Goal: Navigation & Orientation: Find specific page/section

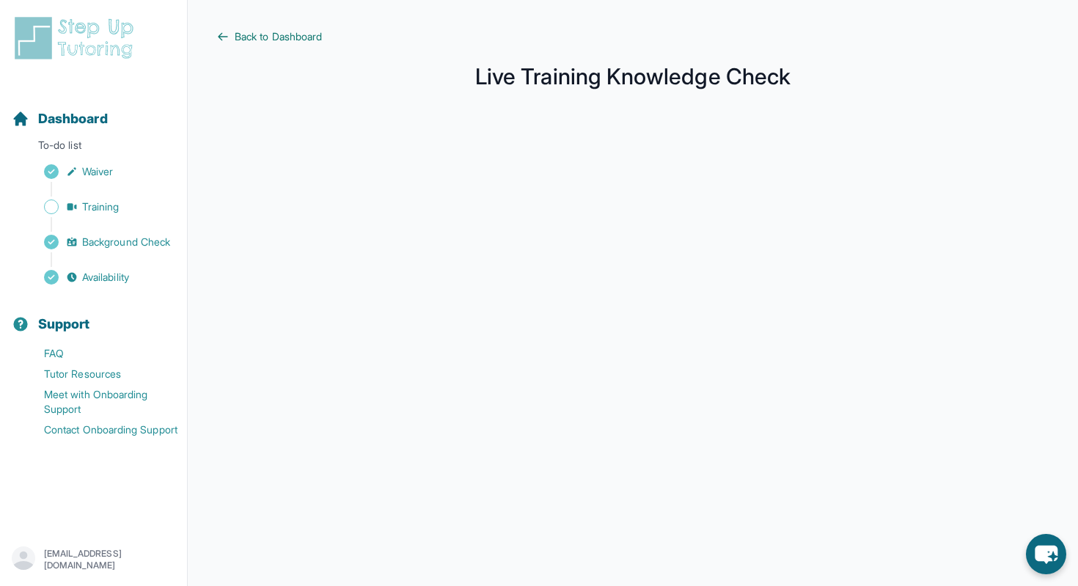
click at [232, 34] on link "Back to Dashboard" at bounding box center [633, 36] width 832 height 15
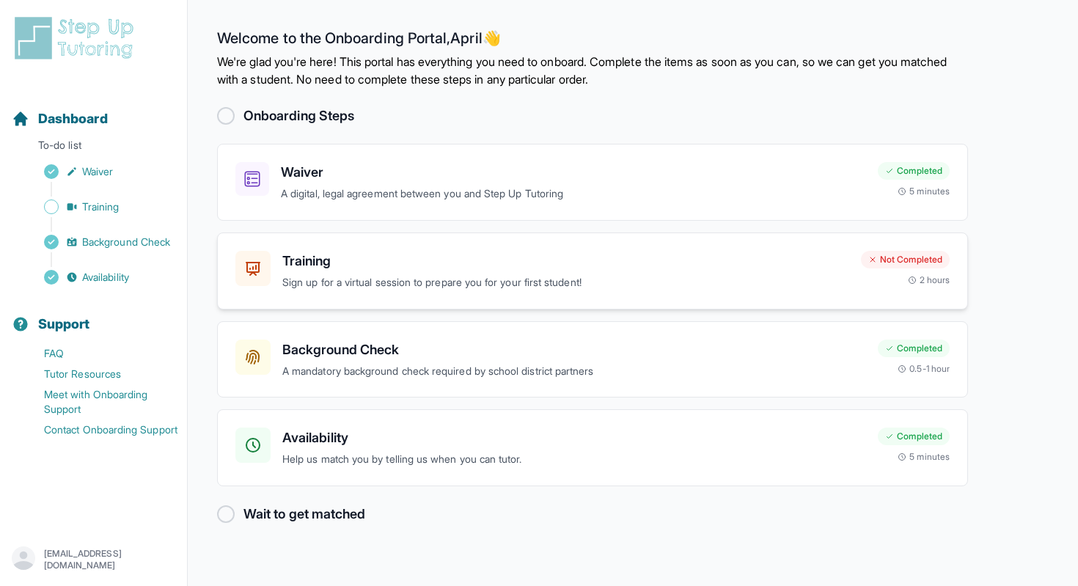
click at [356, 254] on h3 "Training" at bounding box center [565, 261] width 567 height 21
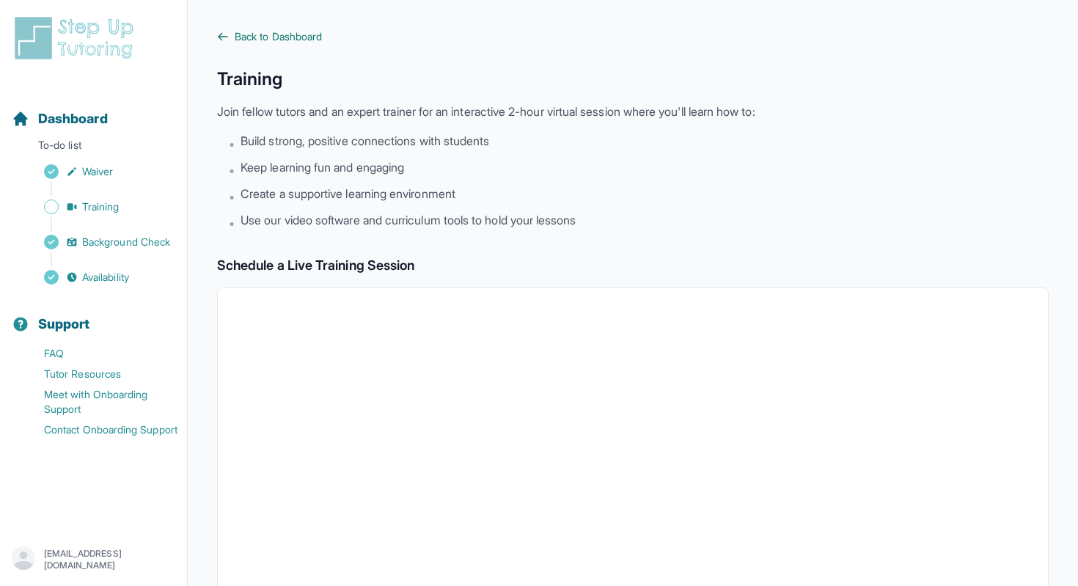
click at [242, 33] on span "Back to Dashboard" at bounding box center [278, 36] width 87 height 15
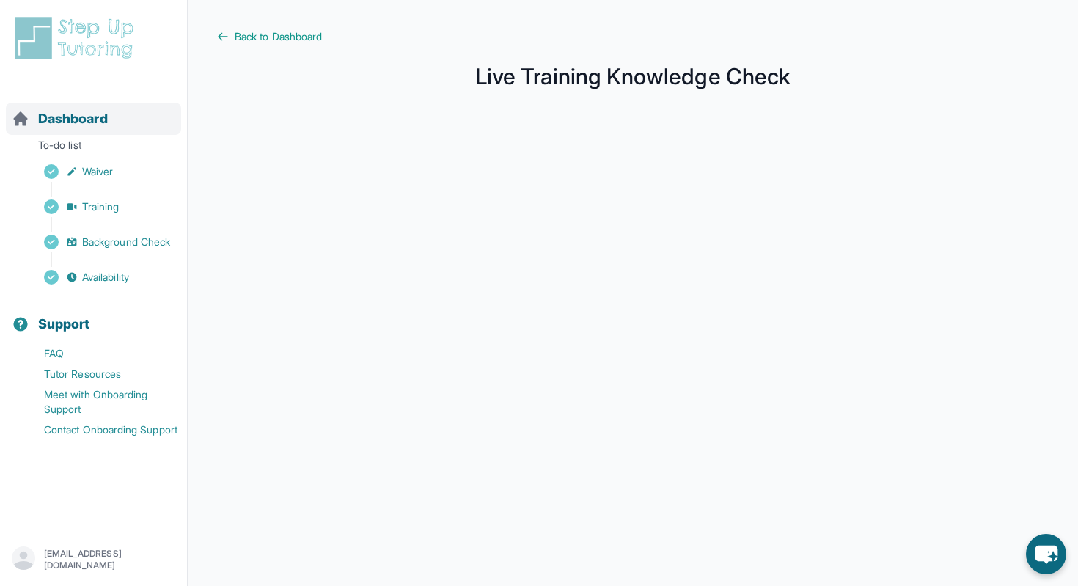
click at [73, 115] on span "Dashboard" at bounding box center [73, 119] width 70 height 21
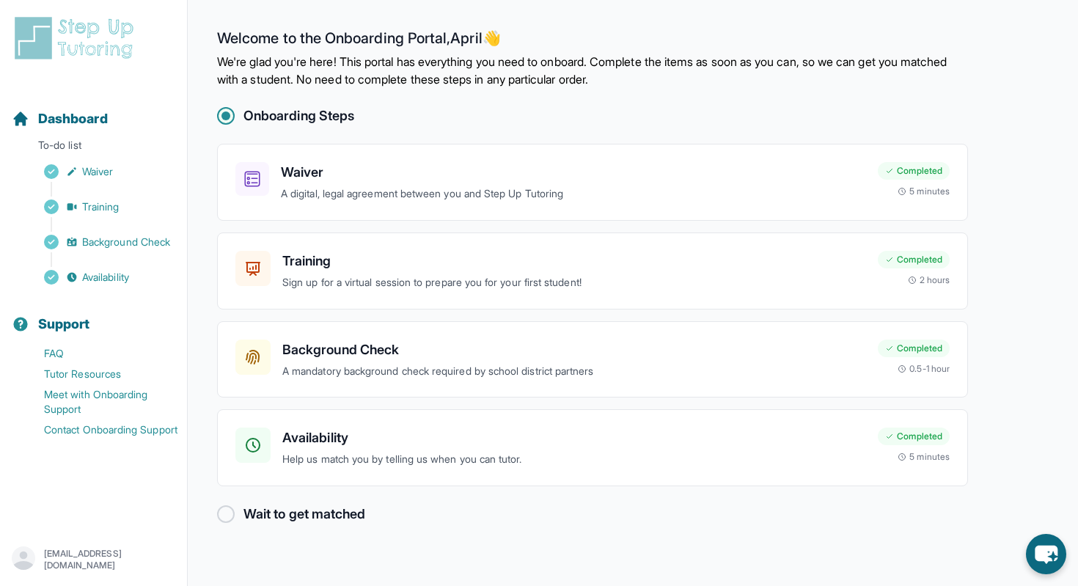
click at [224, 512] on div at bounding box center [226, 514] width 18 height 18
